Goal: Task Accomplishment & Management: Manage account settings

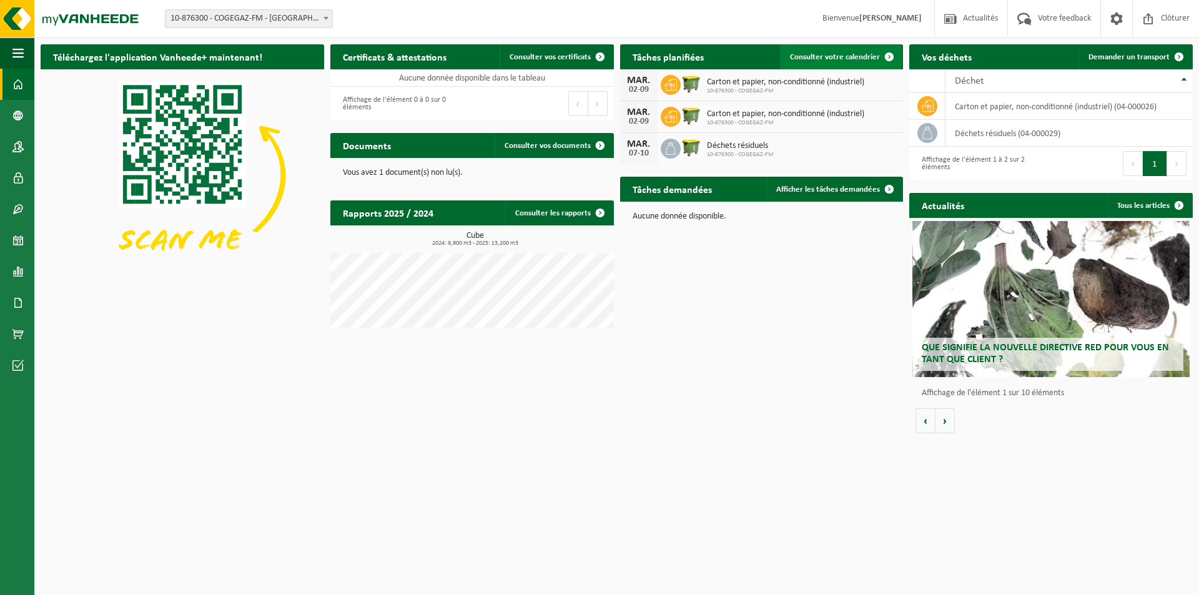
click at [847, 61] on span "Consulter votre calendrier" at bounding box center [835, 57] width 90 height 8
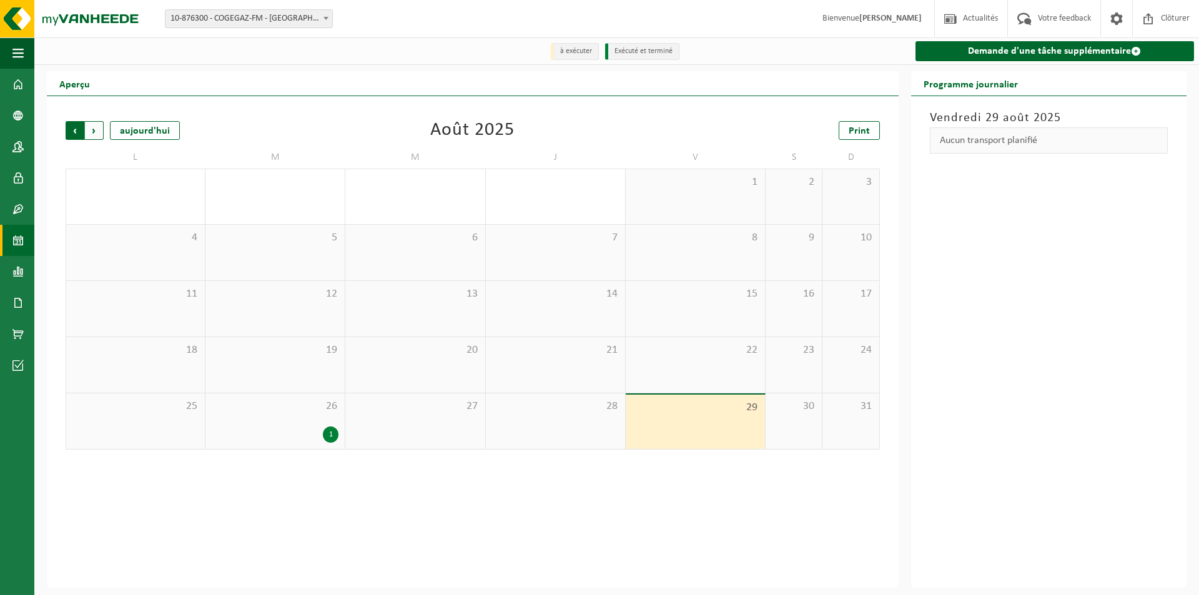
click at [96, 131] on span "Suivant" at bounding box center [94, 130] width 19 height 19
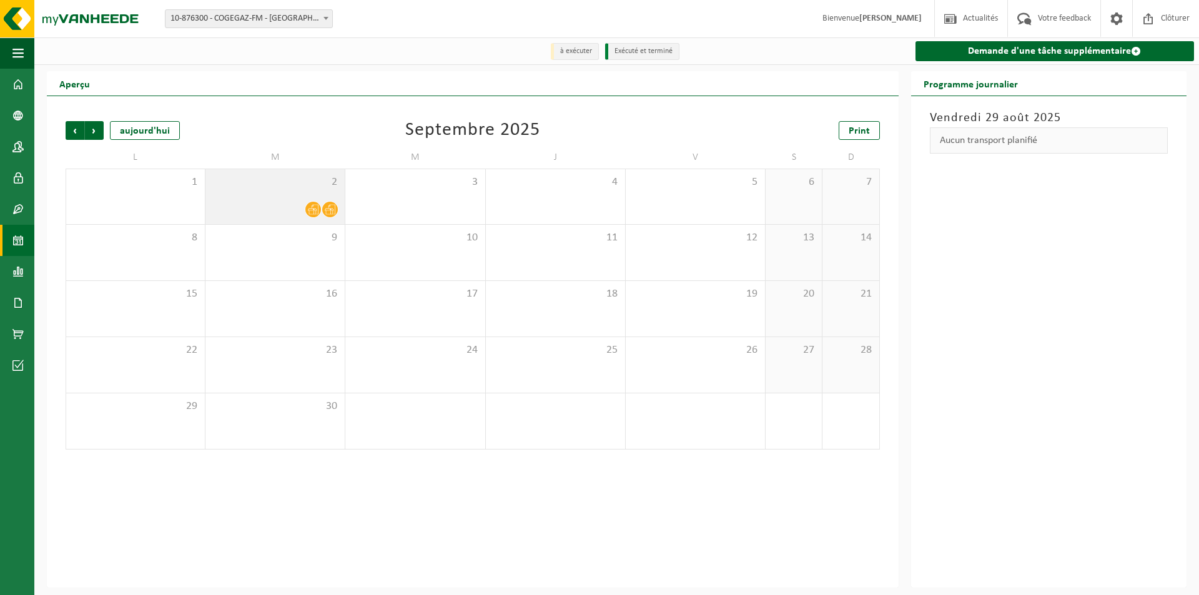
click at [312, 215] on icon at bounding box center [313, 210] width 11 height 10
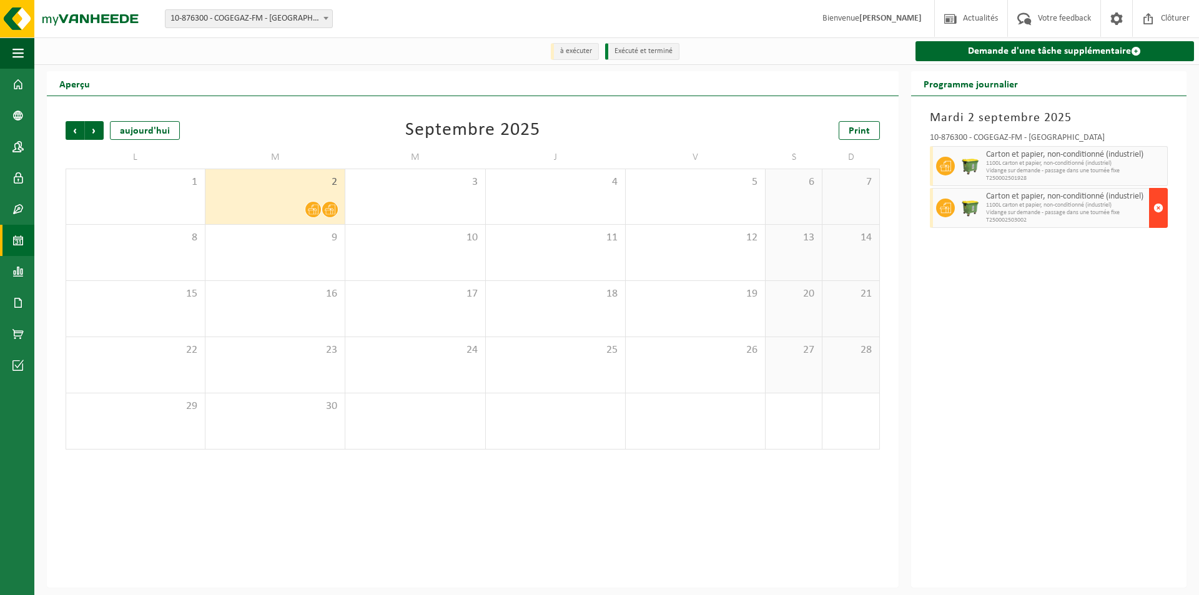
click at [1157, 210] on span "button" at bounding box center [1158, 207] width 10 height 25
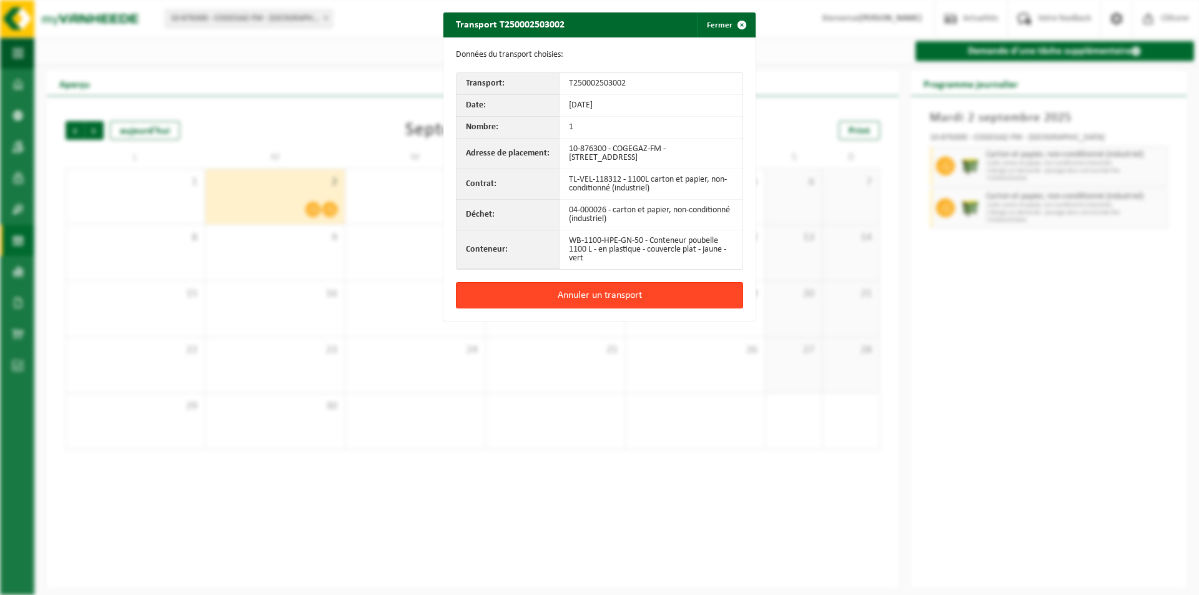
click at [578, 297] on button "Annuler un transport" at bounding box center [599, 295] width 287 height 26
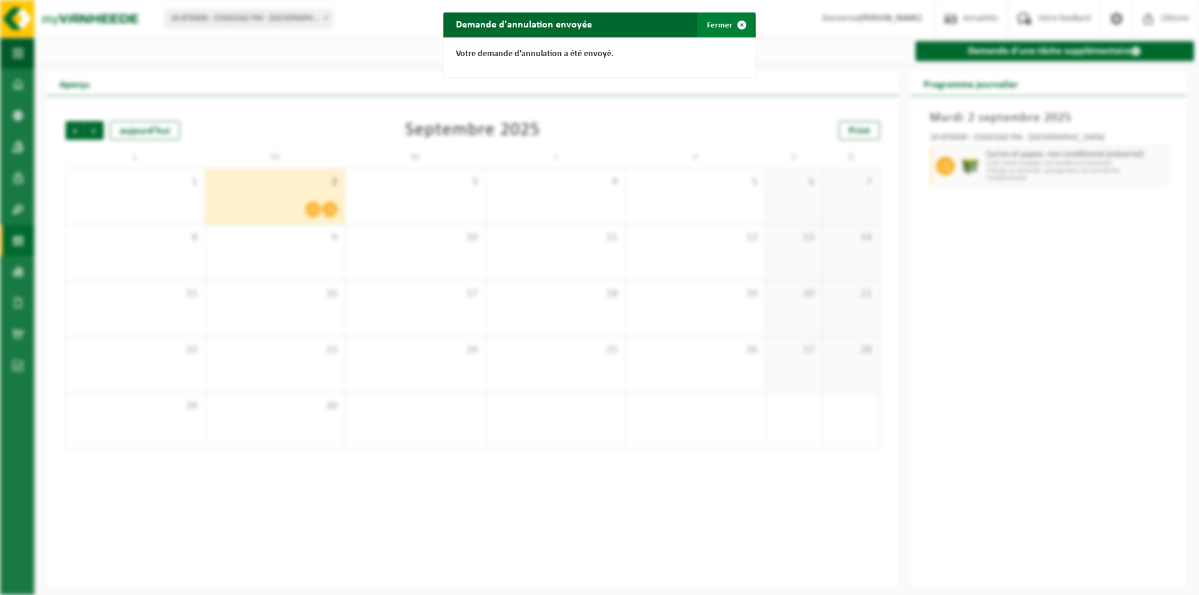
click at [738, 29] on span "button" at bounding box center [741, 24] width 25 height 25
